Goal: Task Accomplishment & Management: Manage account settings

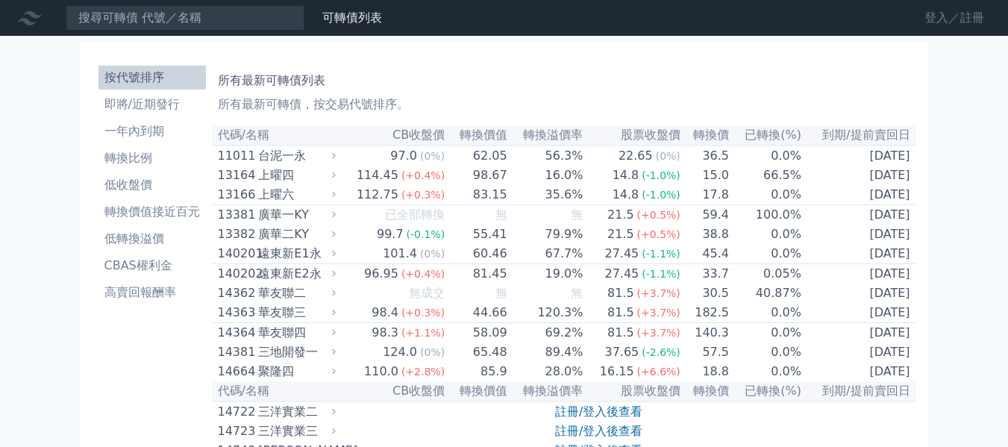
click at [951, 16] on link "登入／註冊" at bounding box center [955, 18] width 84 height 24
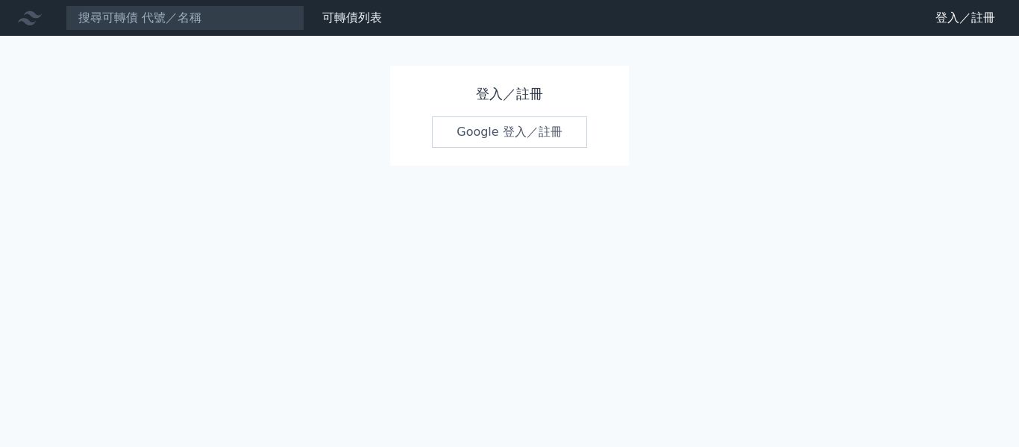
click at [513, 140] on link "Google 登入／註冊" at bounding box center [509, 131] width 155 height 31
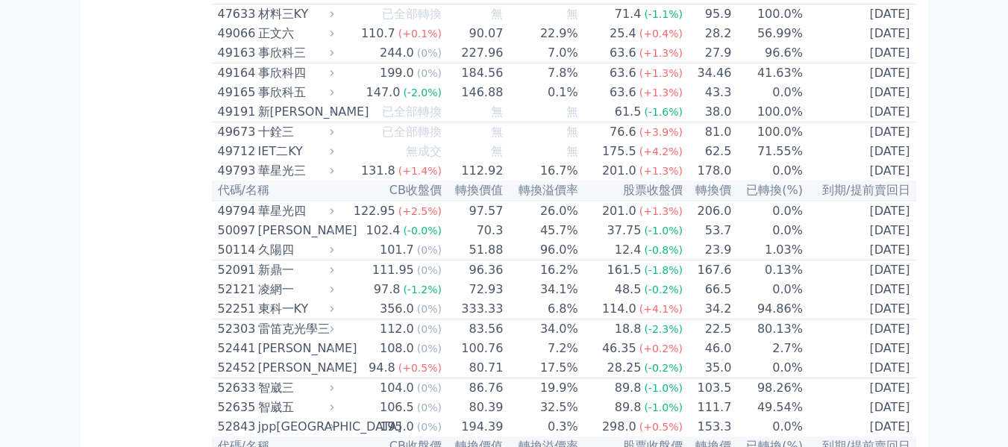
scroll to position [4999, 0]
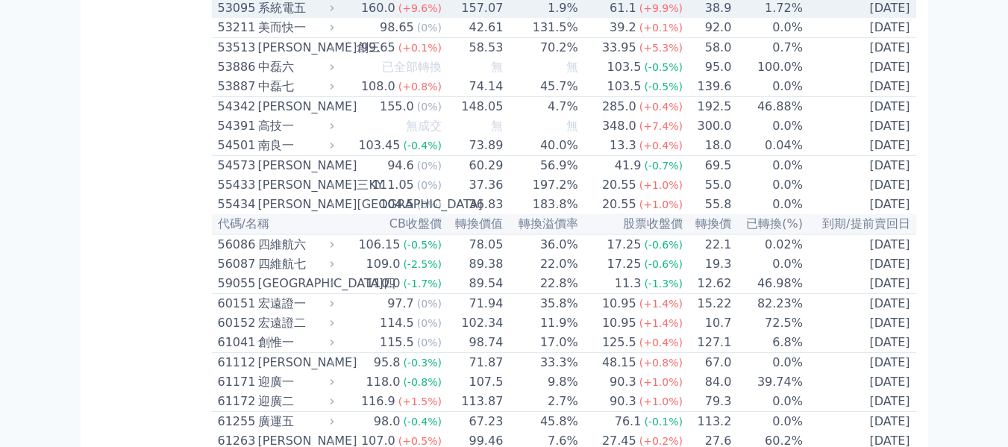
scroll to position [5522, 0]
